Goal: Information Seeking & Learning: Learn about a topic

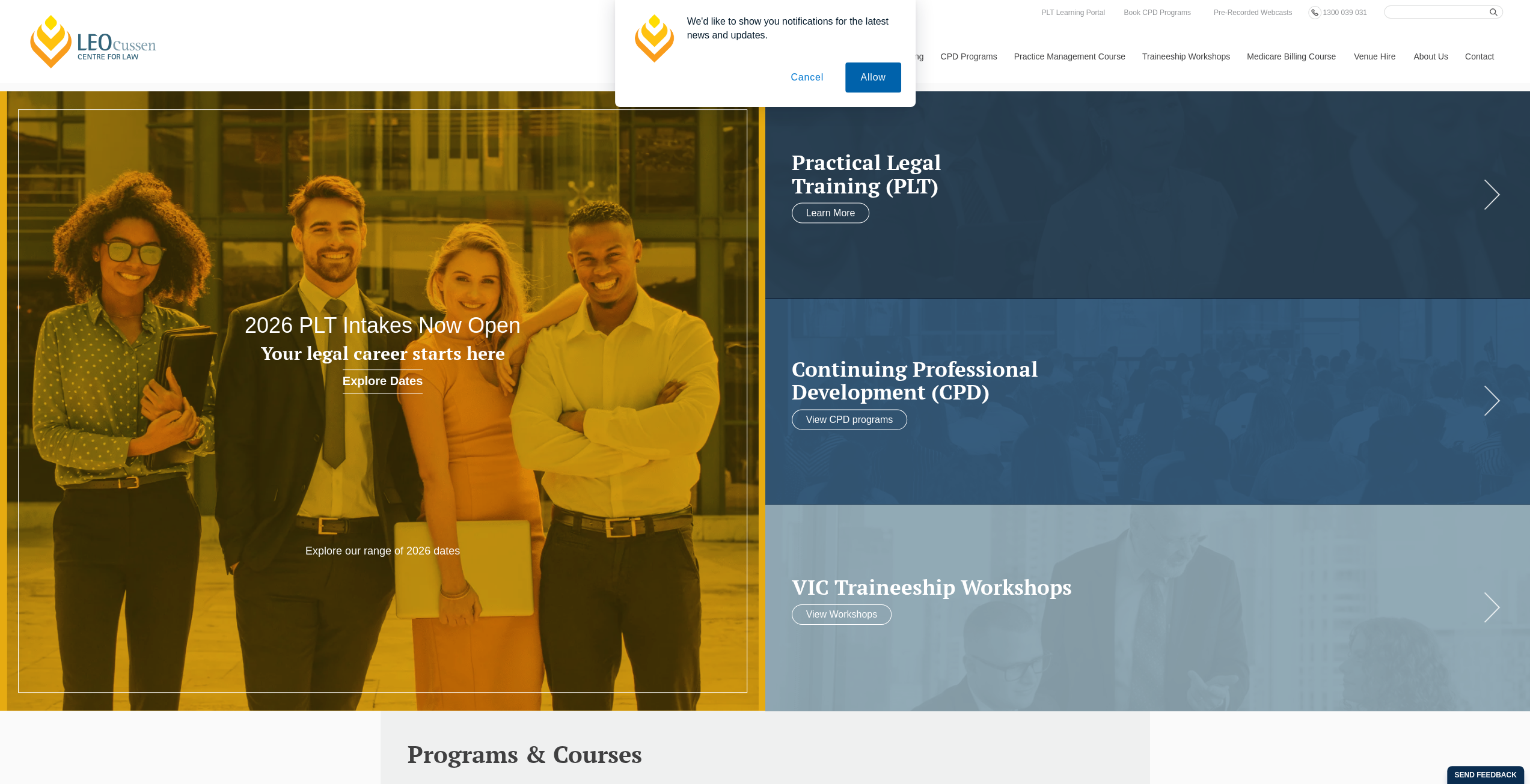
click at [879, 74] on button "Allow" at bounding box center [873, 78] width 55 height 30
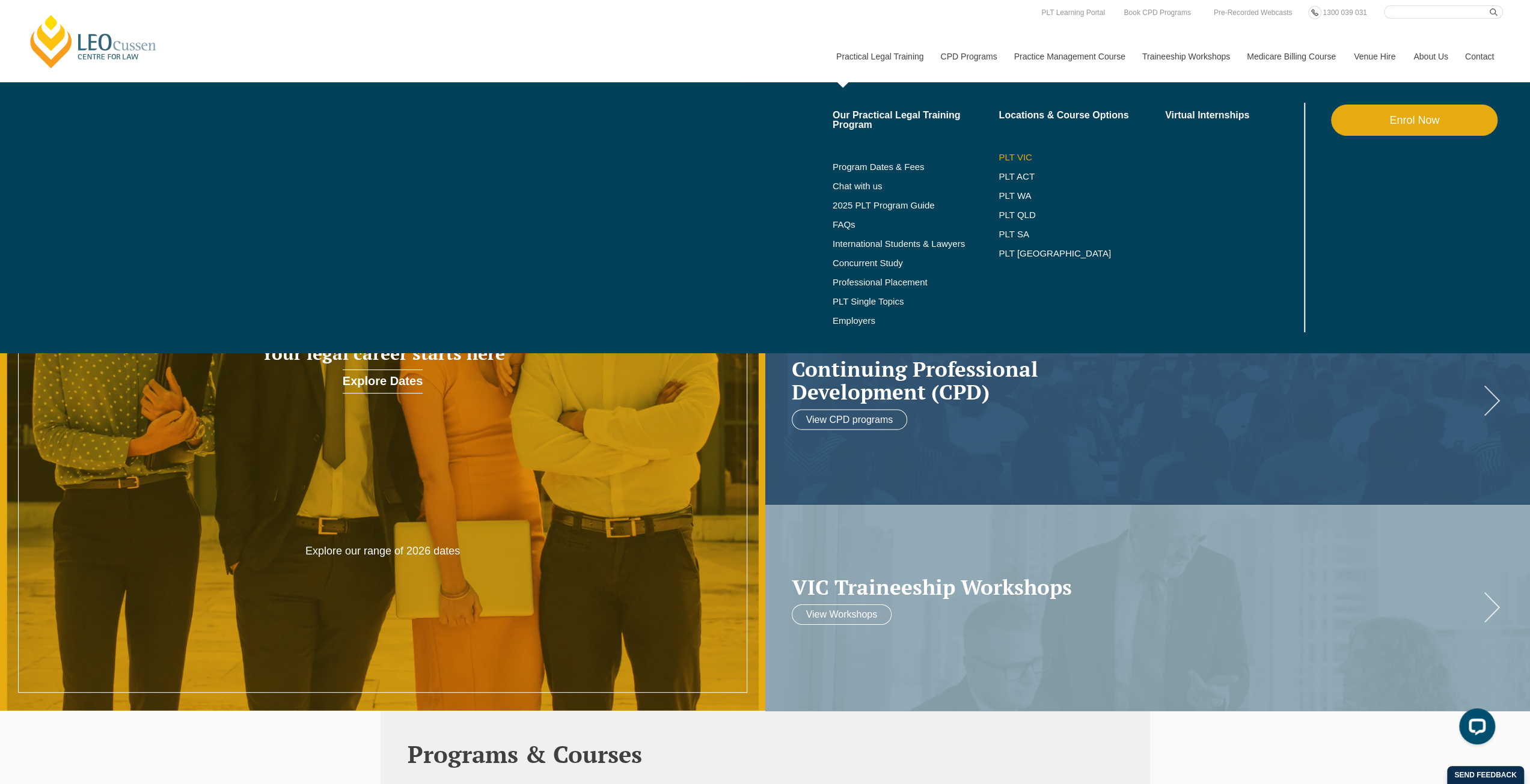
click at [1022, 153] on link "PLT VIC" at bounding box center [1082, 158] width 167 height 10
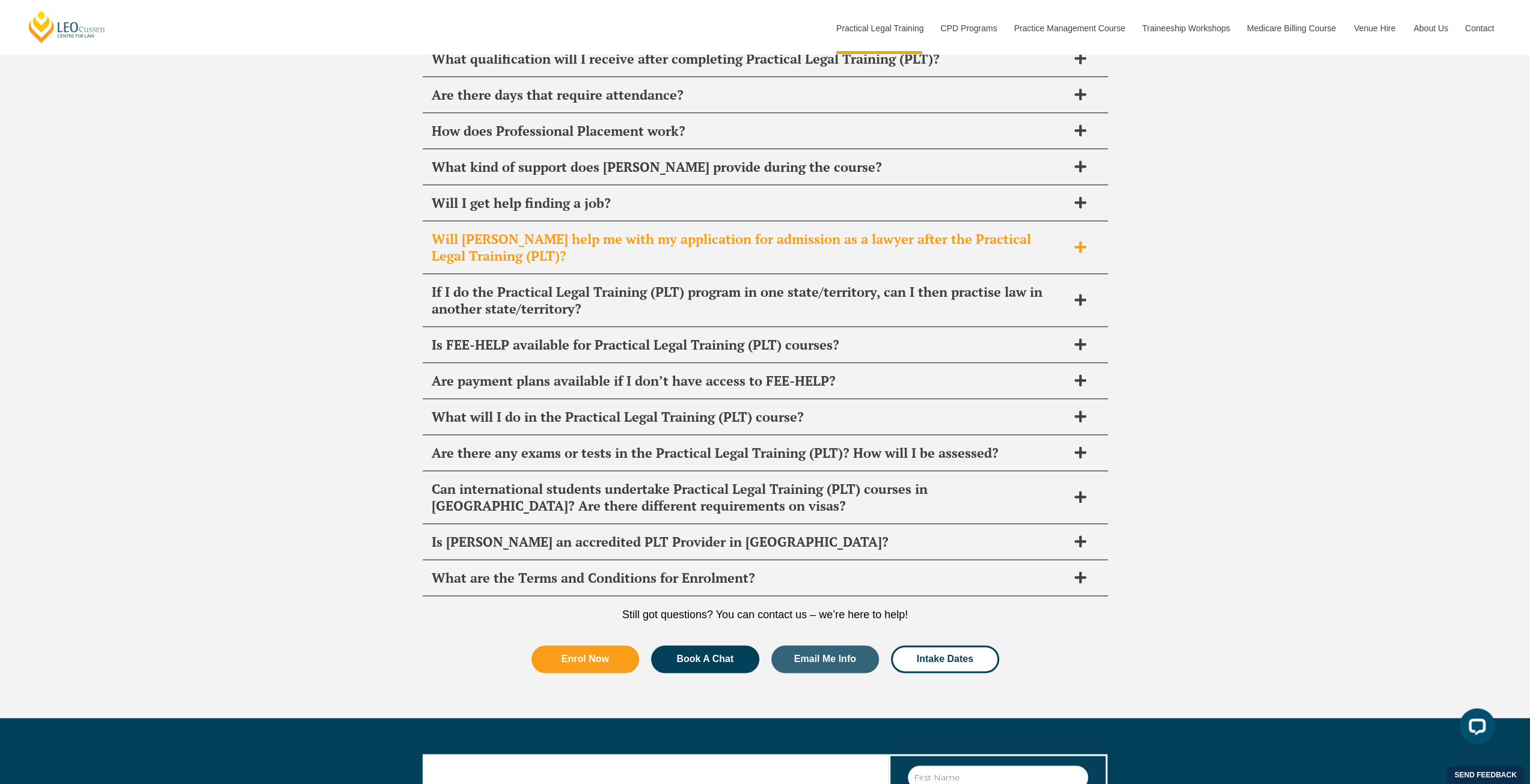
scroll to position [6110, 0]
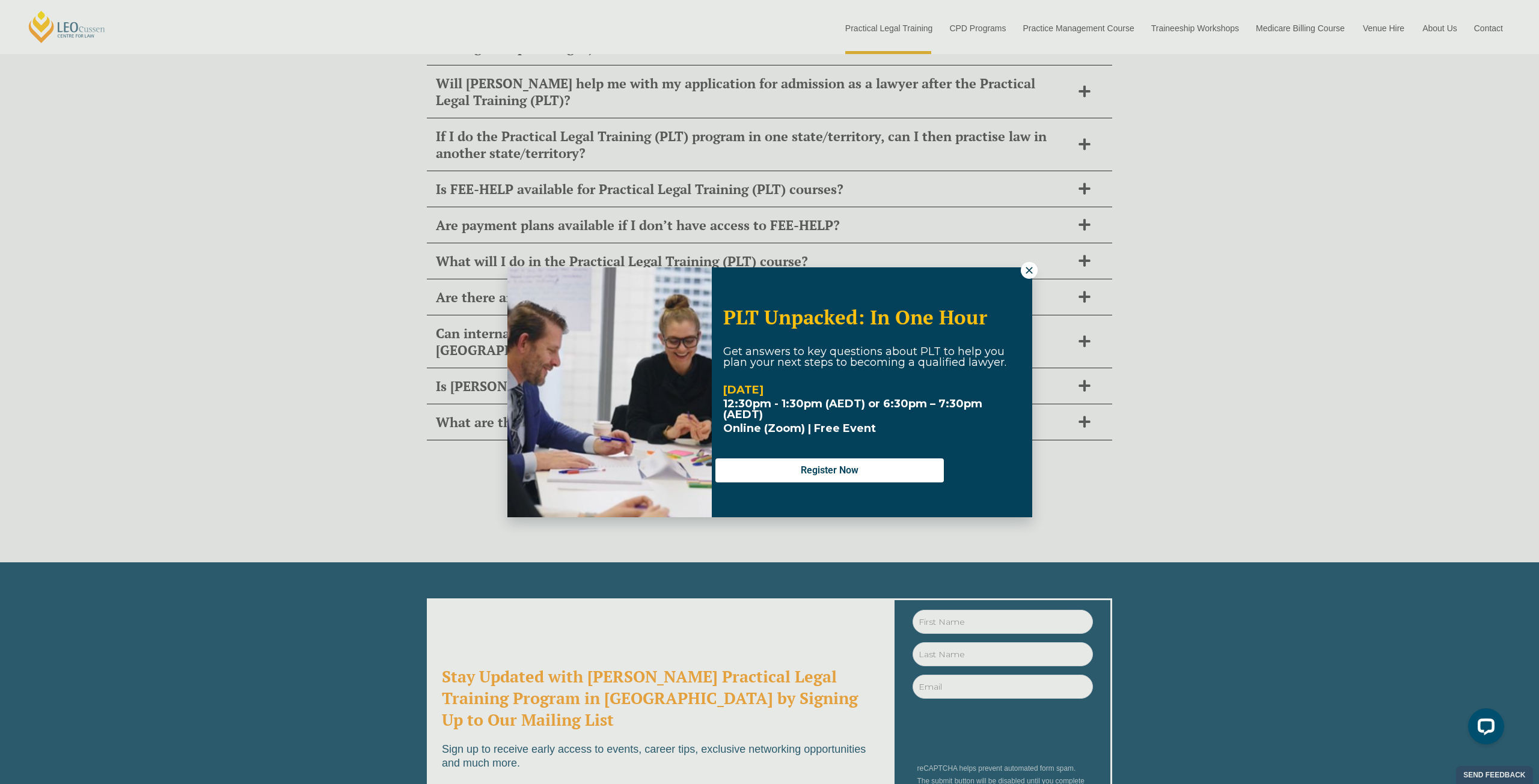
click at [1020, 276] on div "PLT Unpacked: In One Hour Get answers to key questions about PLT to help you pl…" at bounding box center [770, 392] width 525 height 250
click at [1025, 267] on icon at bounding box center [1029, 270] width 11 height 11
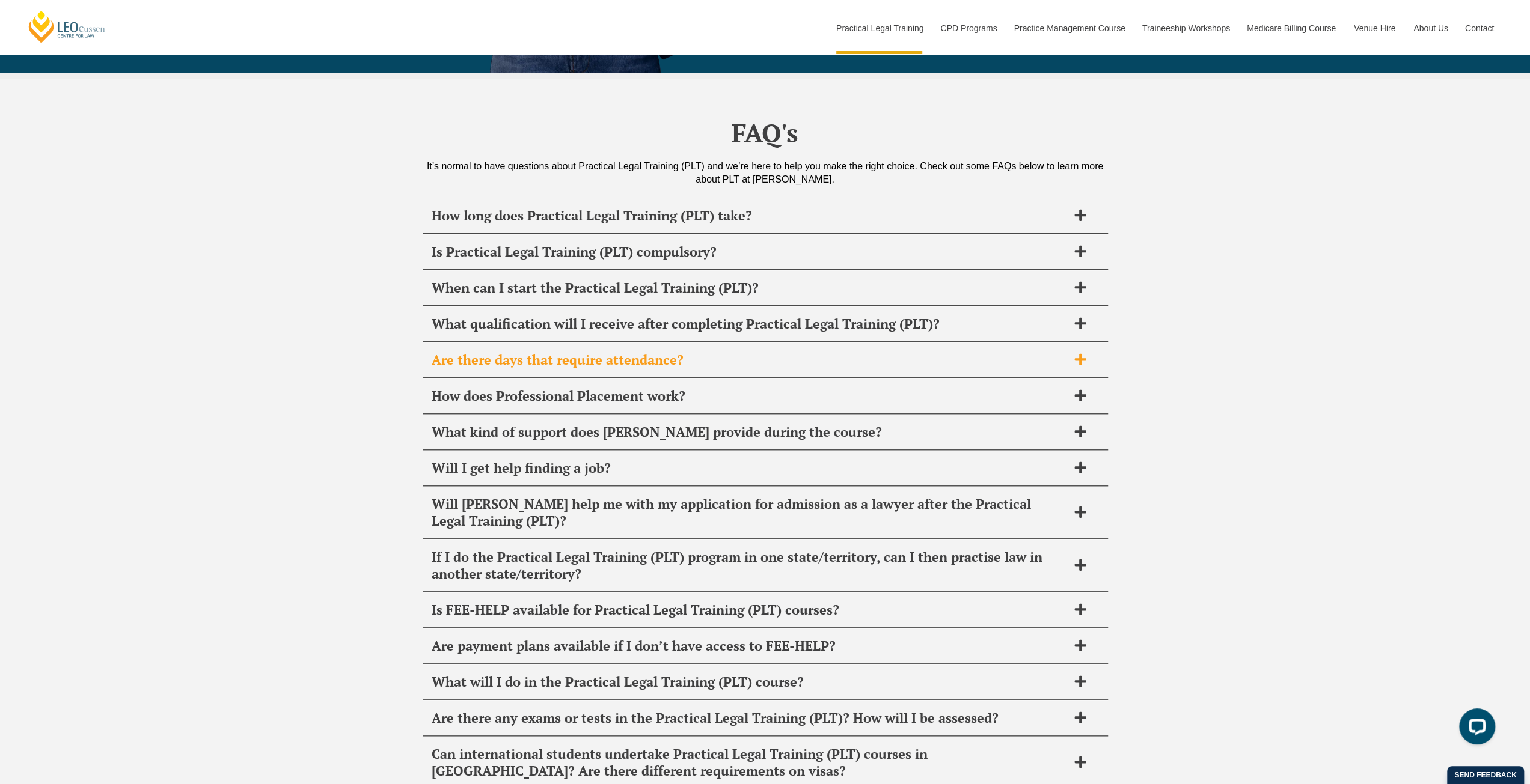
scroll to position [5630, 0]
